Goal: Task Accomplishment & Management: Use online tool/utility

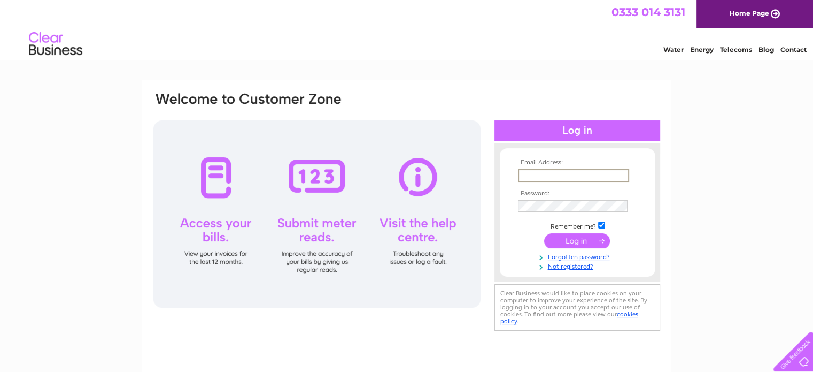
type input "dave.bown@queensdrivelaundry.co.uk"
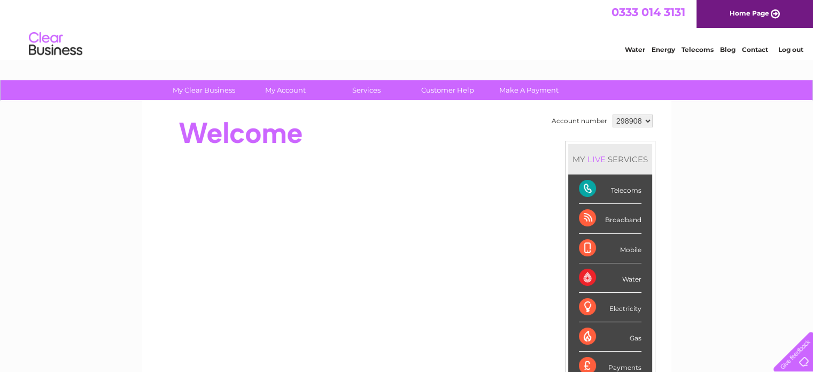
click at [695, 50] on link "Telecoms" at bounding box center [698, 49] width 32 height 8
click at [757, 50] on link "Contact" at bounding box center [755, 49] width 26 height 8
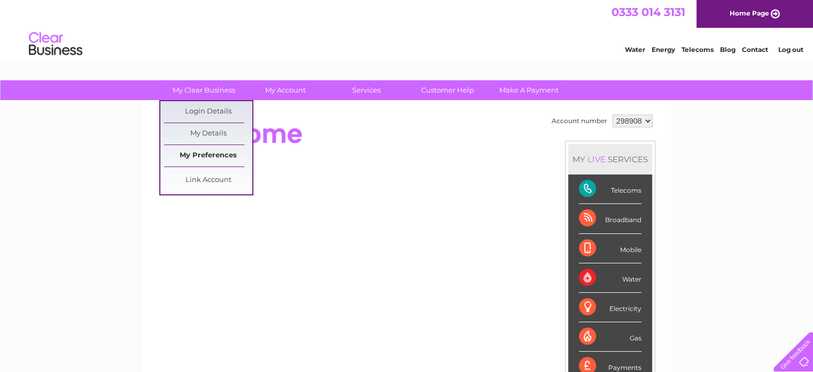
click at [206, 160] on link "My Preferences" at bounding box center [208, 155] width 88 height 21
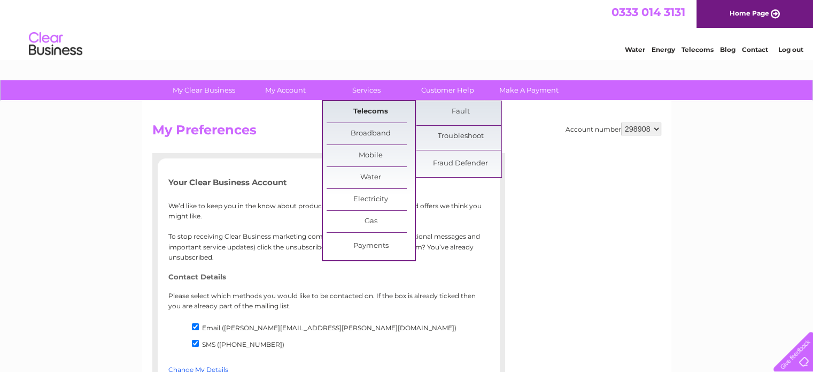
click at [361, 112] on link "Telecoms" at bounding box center [371, 111] width 88 height 21
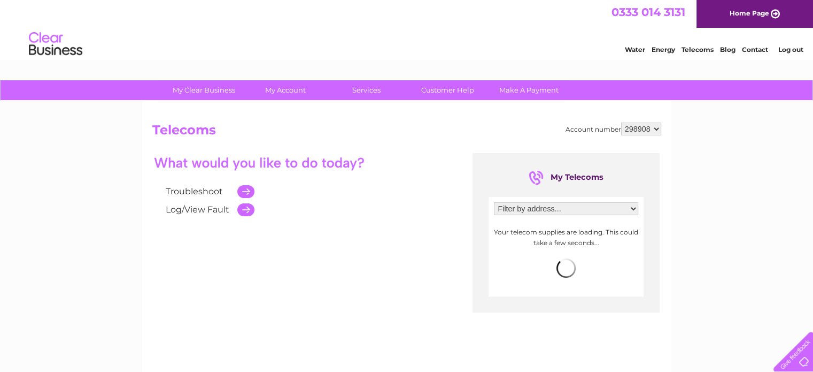
click at [631, 207] on select "Filter by address... [STREET_ADDRESS]" at bounding box center [566, 208] width 144 height 13
select select "965066"
click at [494, 202] on select "Filter by address... [STREET_ADDRESS]" at bounding box center [566, 208] width 144 height 13
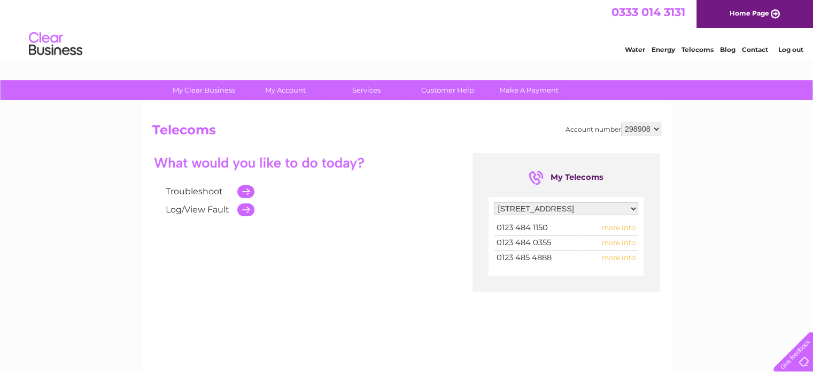
click at [612, 258] on span "more info" at bounding box center [618, 257] width 34 height 9
click at [611, 257] on span "more info" at bounding box center [618, 257] width 34 height 9
click at [614, 256] on span "more info" at bounding box center [618, 257] width 34 height 9
click at [628, 254] on span "more info" at bounding box center [618, 257] width 34 height 9
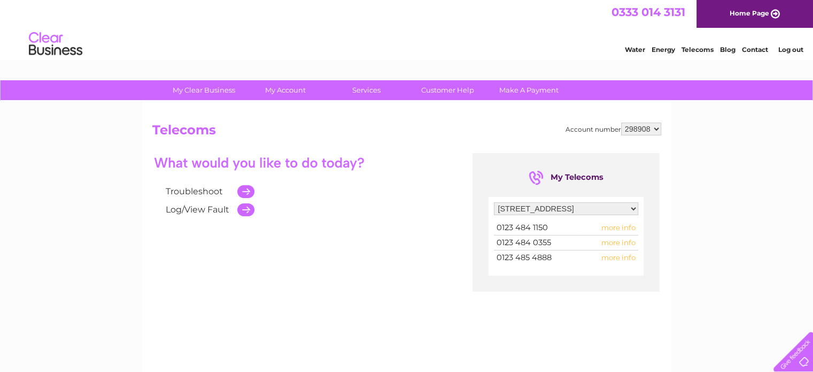
click at [628, 254] on span "more info" at bounding box center [618, 257] width 34 height 9
click at [619, 272] on div "Filter by address... Unit 9, Singer Court, Unit 9 Singer Way, Woburn Road Indus…" at bounding box center [566, 236] width 155 height 79
click at [610, 258] on span "more info" at bounding box center [618, 257] width 34 height 9
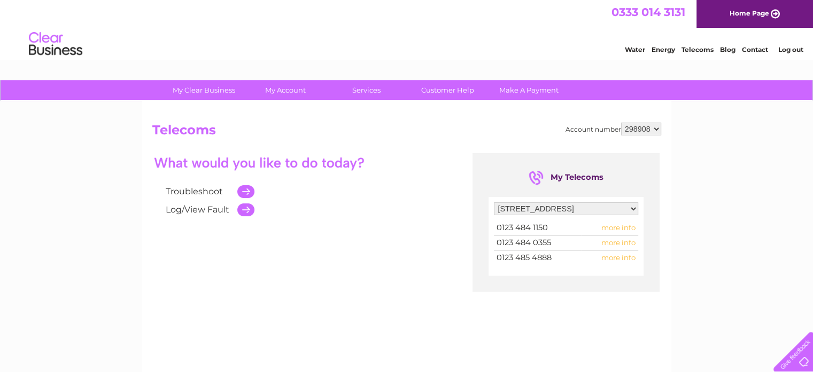
click at [609, 256] on span "more info" at bounding box center [618, 257] width 34 height 9
click at [251, 188] on td at bounding box center [243, 191] width 22 height 18
click at [605, 257] on span "more info" at bounding box center [618, 257] width 34 height 9
click at [607, 258] on span "more info" at bounding box center [618, 257] width 34 height 9
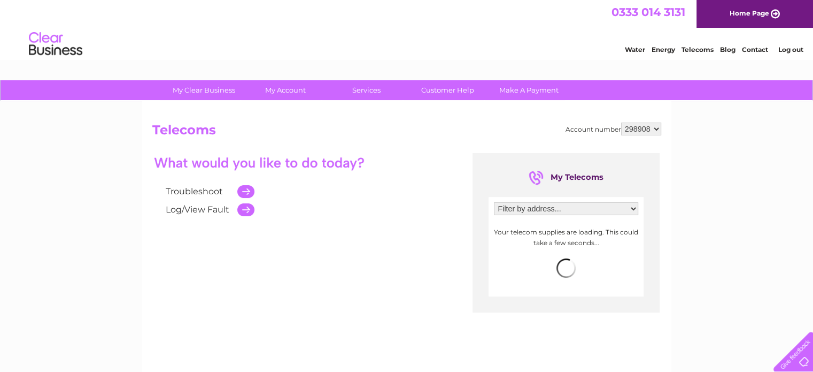
click at [242, 190] on td at bounding box center [243, 191] width 22 height 18
click at [633, 205] on select "Filter by address... [STREET_ADDRESS]" at bounding box center [566, 208] width 144 height 13
select select "965066"
click at [494, 202] on select "Filter by address... [STREET_ADDRESS]" at bounding box center [566, 208] width 144 height 13
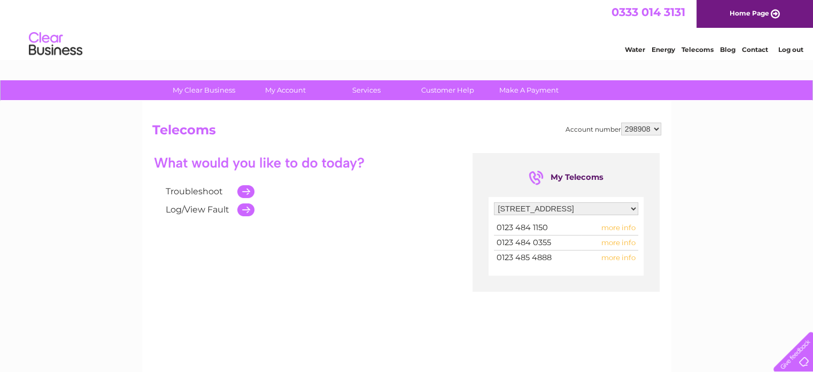
click at [611, 253] on span "more info" at bounding box center [618, 257] width 34 height 9
click at [623, 257] on span "more info" at bounding box center [618, 257] width 34 height 9
click at [615, 259] on span "more info" at bounding box center [618, 257] width 34 height 9
click at [530, 259] on span "0123 485 4888" at bounding box center [524, 257] width 55 height 10
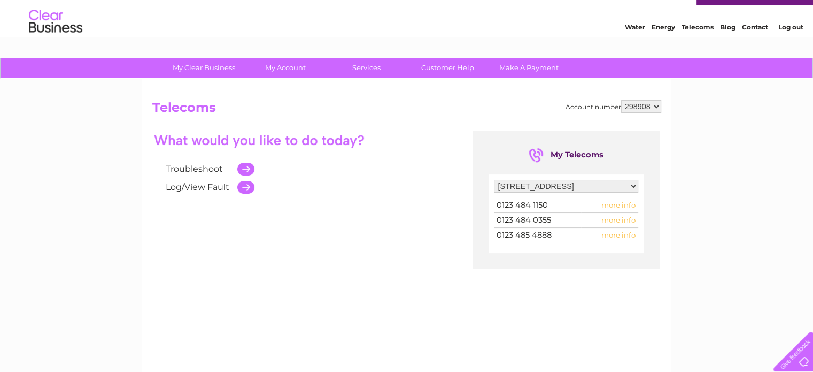
scroll to position [5, 0]
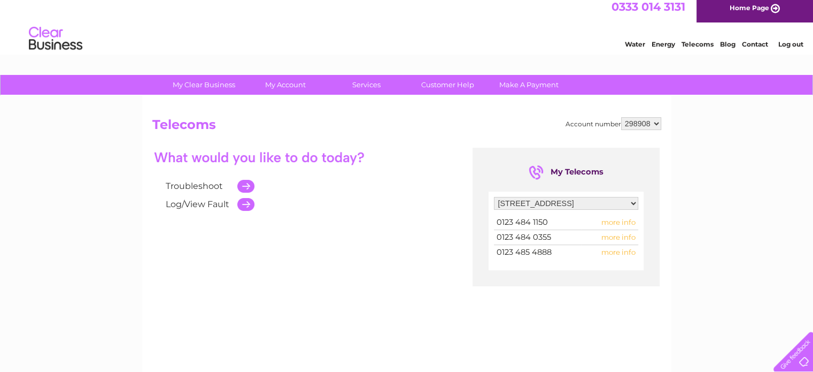
click at [549, 176] on div "My Telecoms" at bounding box center [566, 172] width 75 height 17
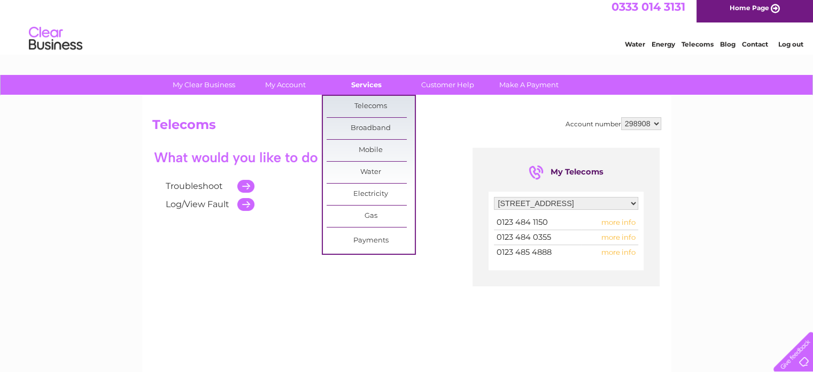
click at [375, 84] on link "Services" at bounding box center [366, 85] width 88 height 20
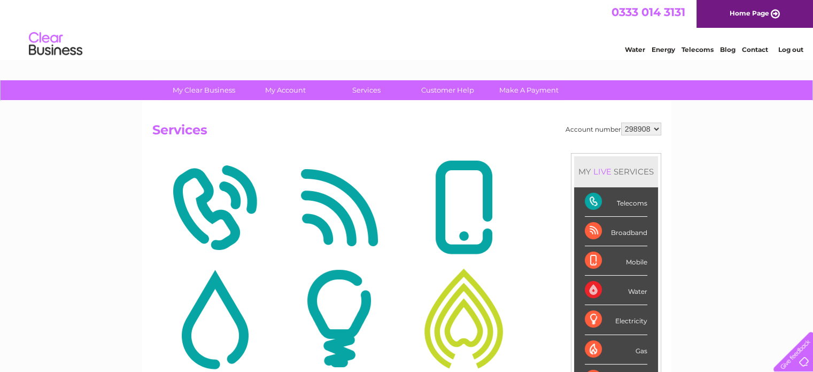
click at [218, 206] on img at bounding box center [214, 208] width 119 height 104
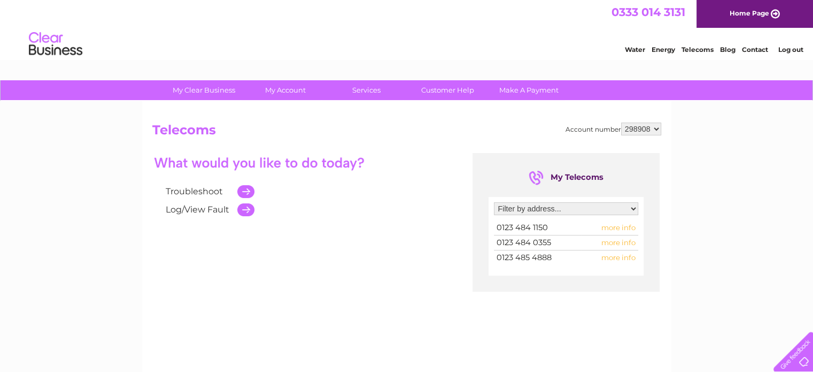
click at [617, 254] on span "more info" at bounding box center [618, 257] width 34 height 9
click at [245, 209] on td at bounding box center [243, 209] width 22 height 18
click at [243, 195] on td at bounding box center [243, 191] width 22 height 18
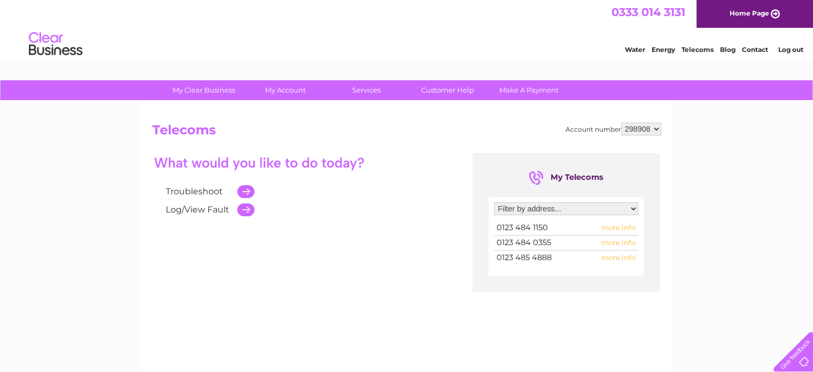
click at [631, 206] on select "Filter by address... [STREET_ADDRESS]" at bounding box center [566, 208] width 144 height 13
select select "965066"
click at [494, 202] on select "Filter by address... [STREET_ADDRESS]" at bounding box center [566, 208] width 144 height 13
click at [612, 256] on span "more info" at bounding box center [618, 257] width 34 height 9
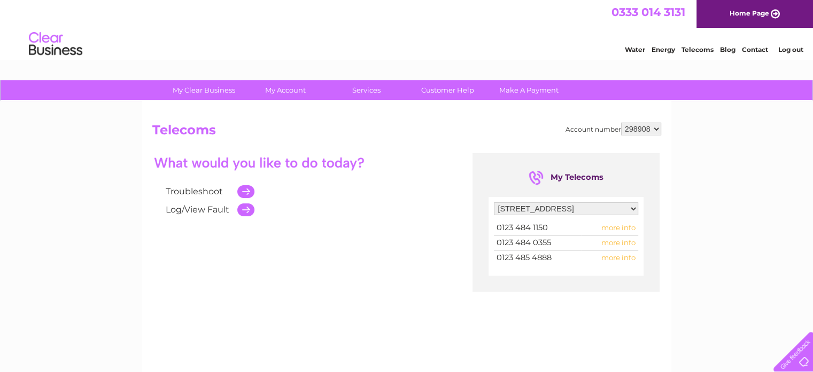
click at [612, 256] on span "more info" at bounding box center [618, 257] width 34 height 9
click at [542, 253] on span "0123 485 4888" at bounding box center [524, 257] width 55 height 10
click at [608, 256] on span "more info" at bounding box center [618, 257] width 34 height 9
click at [655, 128] on select "298908" at bounding box center [641, 128] width 40 height 13
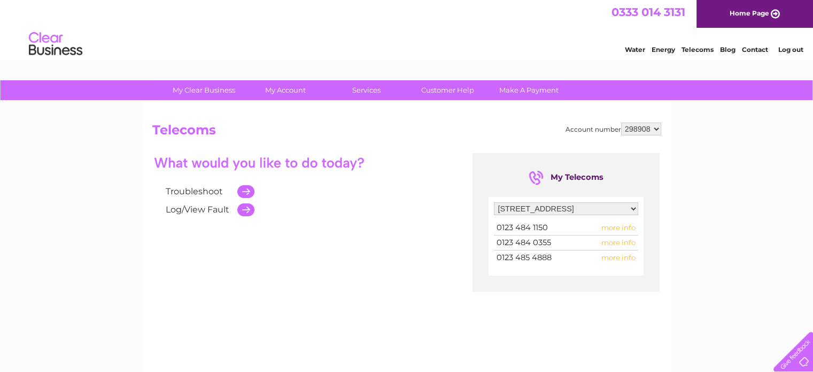
click at [655, 128] on select "298908" at bounding box center [641, 128] width 40 height 13
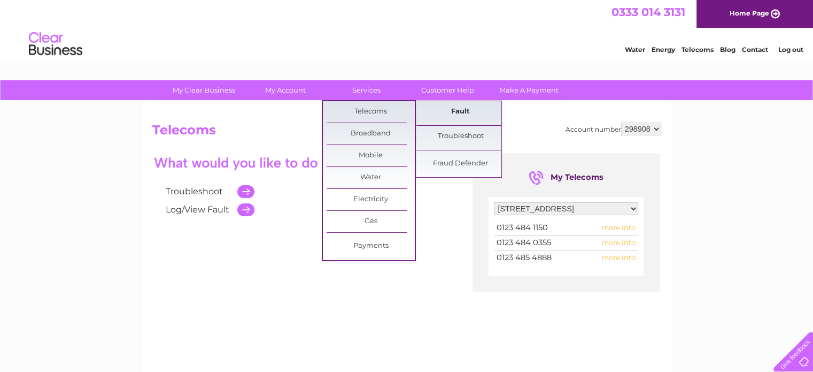
click at [460, 110] on link "Fault" at bounding box center [460, 111] width 88 height 21
click at [460, 111] on link "Fault" at bounding box center [460, 111] width 88 height 21
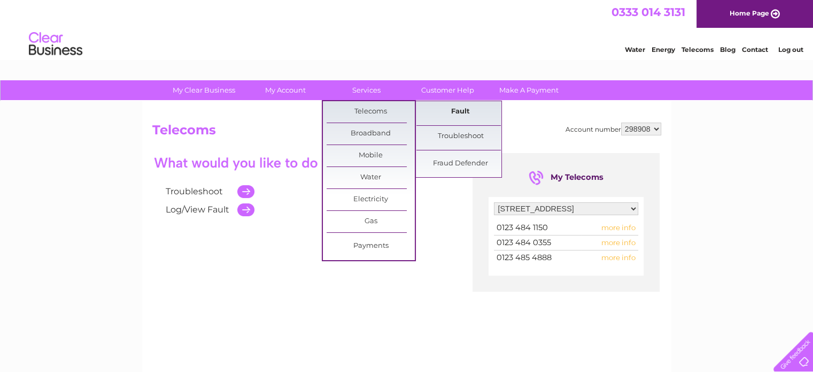
click at [460, 111] on link "Fault" at bounding box center [460, 111] width 88 height 21
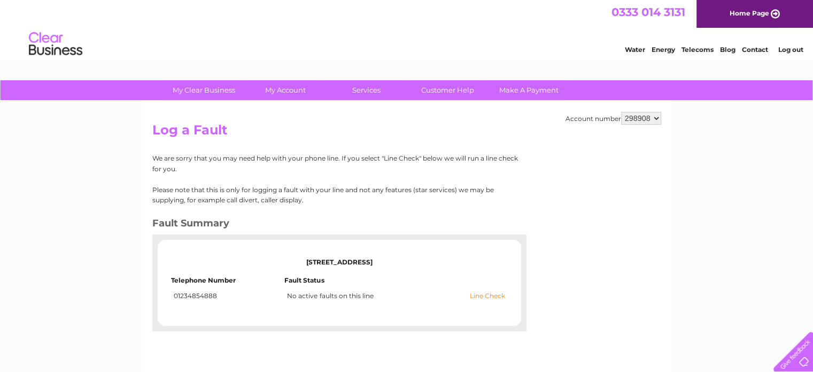
click at [484, 299] on link "Line Check" at bounding box center [487, 295] width 35 height 7
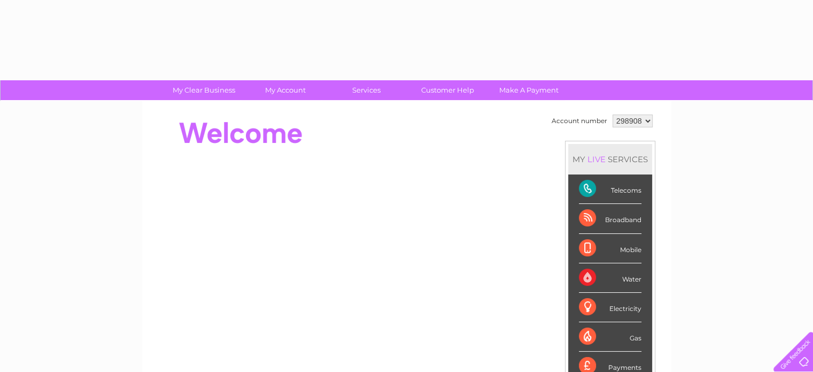
click at [602, 186] on div "Telecoms" at bounding box center [610, 188] width 63 height 29
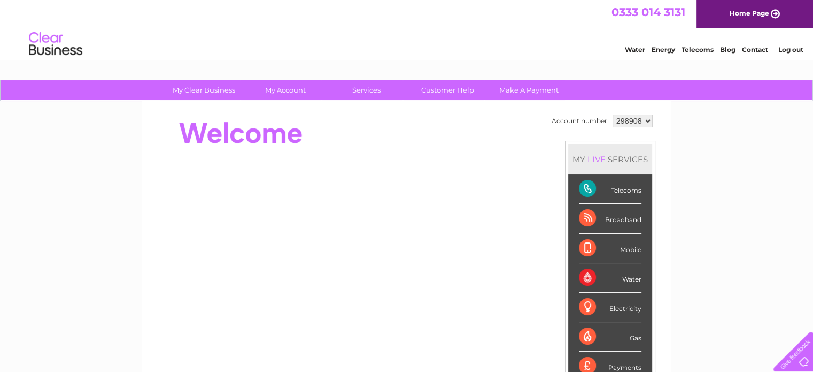
click at [588, 189] on div "Telecoms" at bounding box center [610, 188] width 63 height 29
click at [620, 188] on div "Telecoms" at bounding box center [610, 188] width 63 height 29
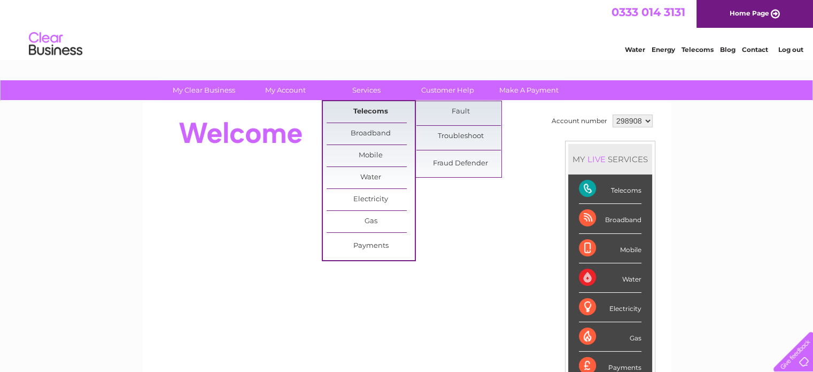
click at [374, 106] on link "Telecoms" at bounding box center [371, 111] width 88 height 21
click at [461, 135] on link "Troubleshoot" at bounding box center [460, 136] width 88 height 21
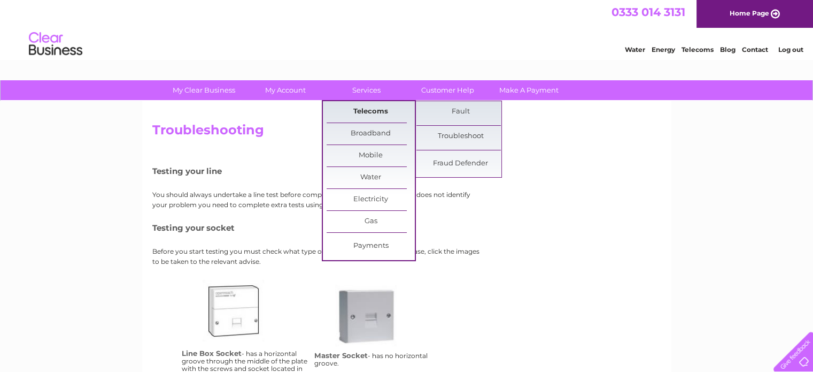
click at [366, 109] on link "Telecoms" at bounding box center [371, 111] width 88 height 21
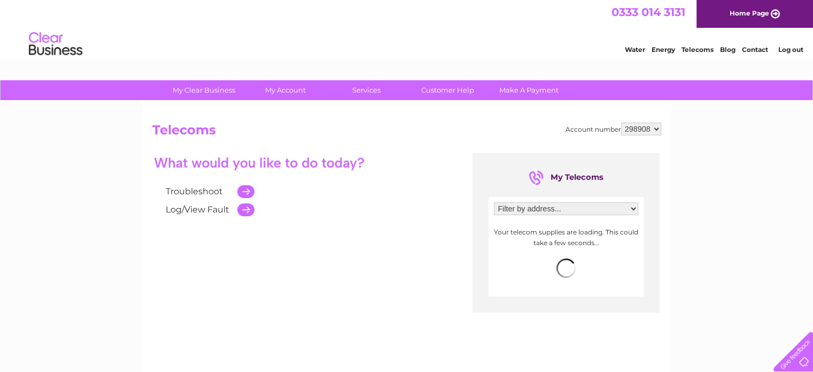
click at [629, 205] on select "Filter by address... Unit 9, Singer Court, Unit 9 Singer Way, Woburn Road Indus…" at bounding box center [566, 208] width 144 height 13
select select "965066"
click at [494, 202] on select "Filter by address... Unit 9, Singer Court, Unit 9 Singer Way, Woburn Road Indus…" at bounding box center [566, 208] width 144 height 13
